Goal: Contribute content

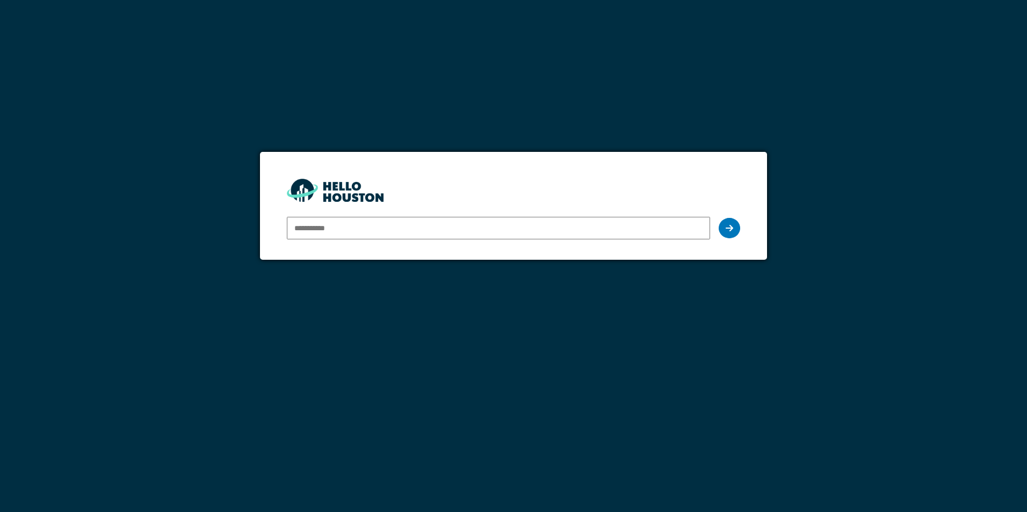
drag, startPoint x: 0, startPoint y: 0, endPoint x: 435, endPoint y: 230, distance: 491.9
click at [435, 230] on input "email" at bounding box center [498, 228] width 423 height 23
type input "**********"
click at [731, 225] on icon at bounding box center [730, 228] width 8 height 9
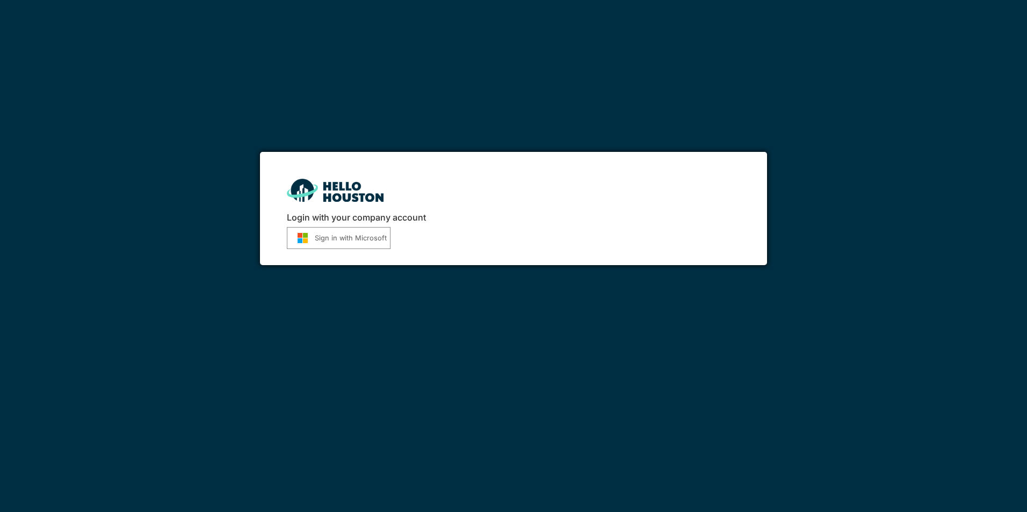
click at [324, 242] on button "Sign in with Microsoft" at bounding box center [339, 238] width 104 height 22
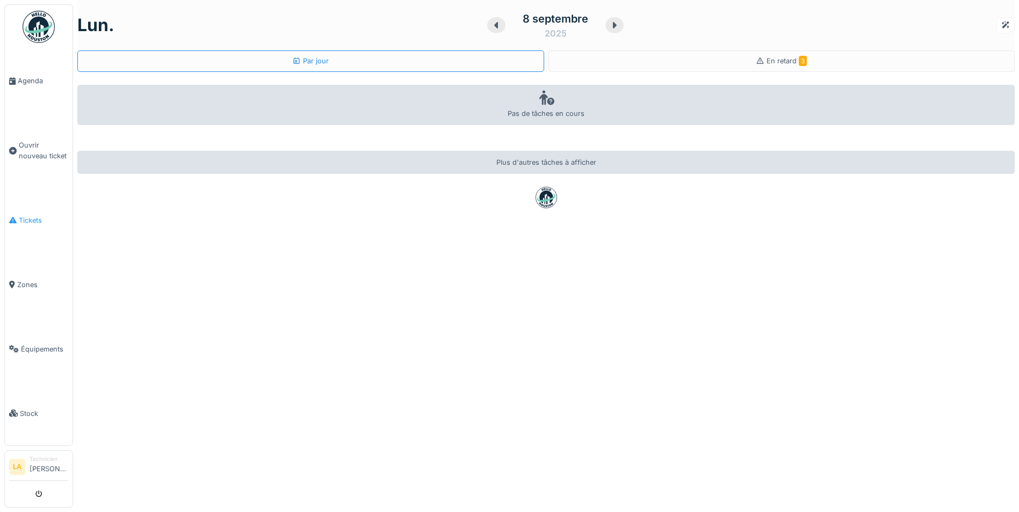
click at [20, 218] on span "Tickets" at bounding box center [43, 220] width 49 height 10
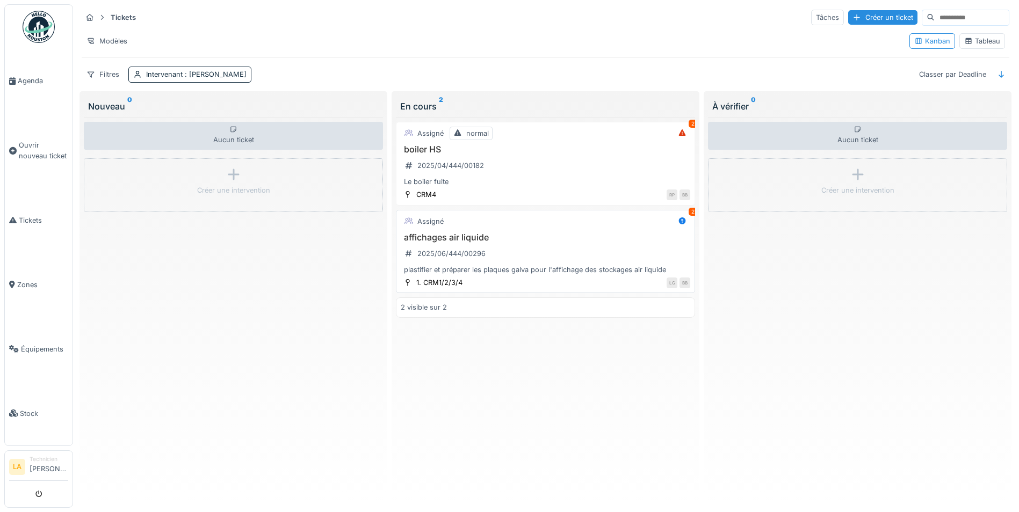
click at [446, 241] on h3 "affichages air liquide" at bounding box center [546, 238] width 290 height 10
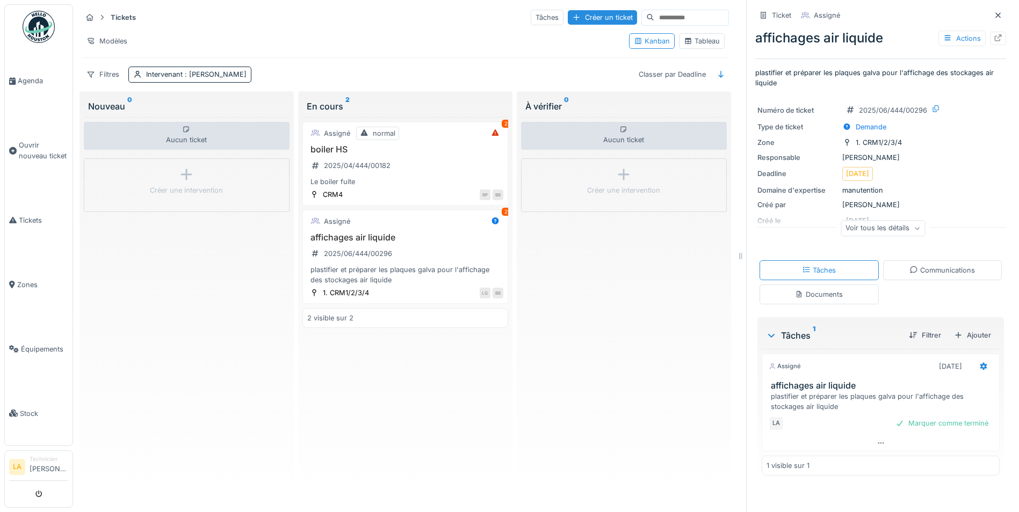
click at [815, 293] on div "Documents" at bounding box center [819, 295] width 48 height 10
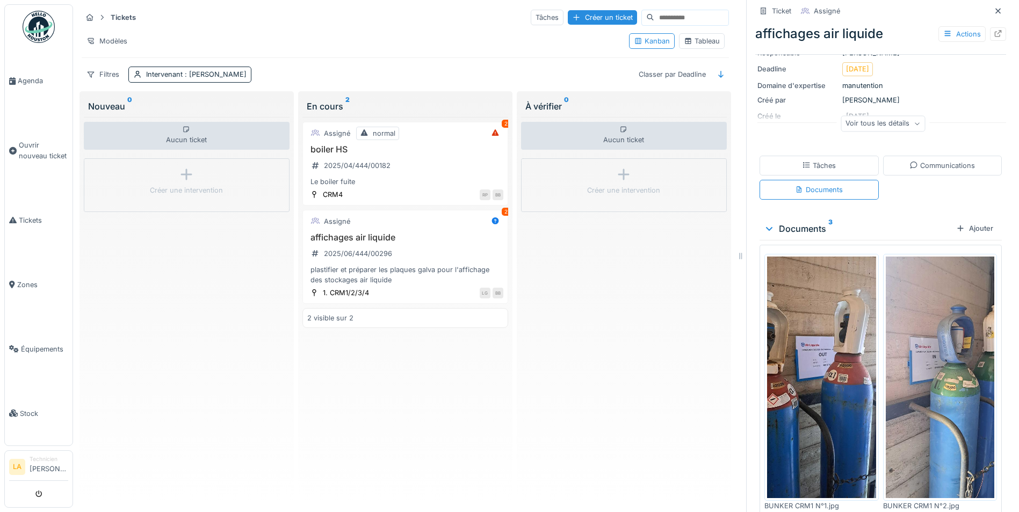
scroll to position [52, 0]
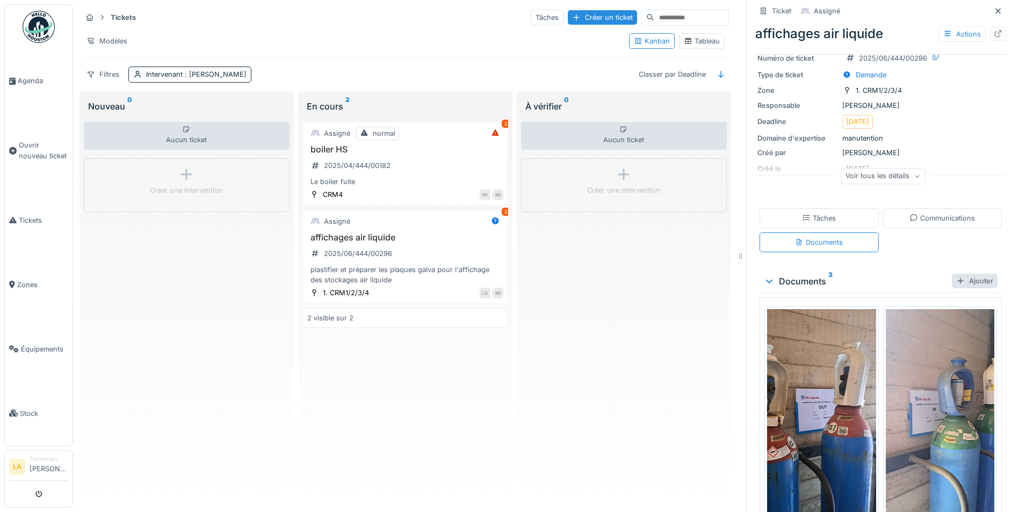
click at [956, 276] on div at bounding box center [960, 281] width 9 height 10
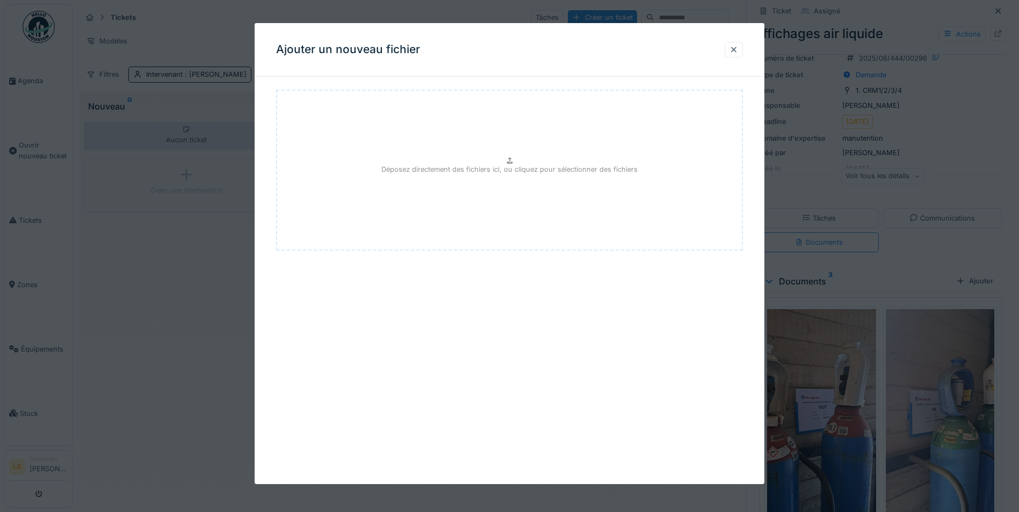
click at [506, 164] on p "Déposez directement des fichiers ici, ou cliquez pour sélectionner des fichiers" at bounding box center [509, 169] width 256 height 10
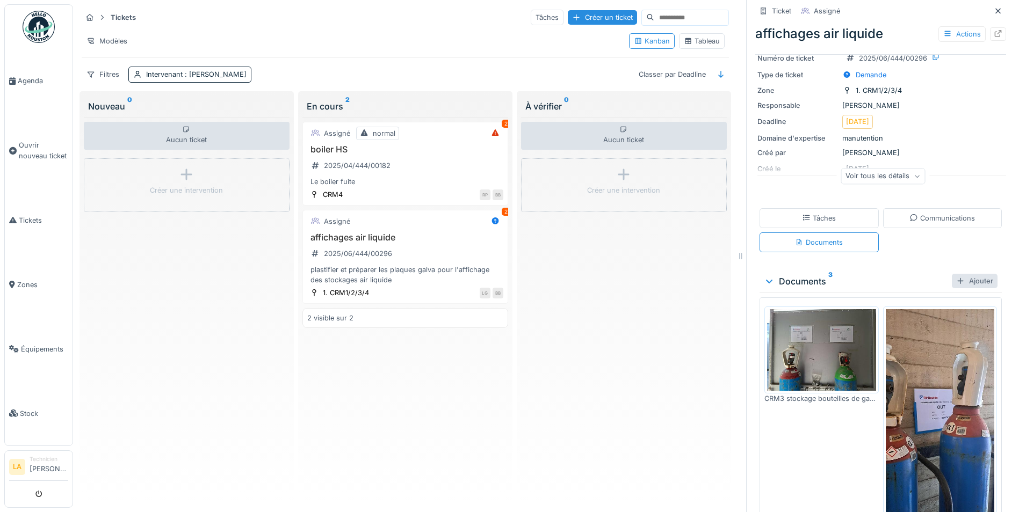
click at [952, 274] on div "Ajouter" at bounding box center [975, 281] width 46 height 15
